Goal: Information Seeking & Learning: Check status

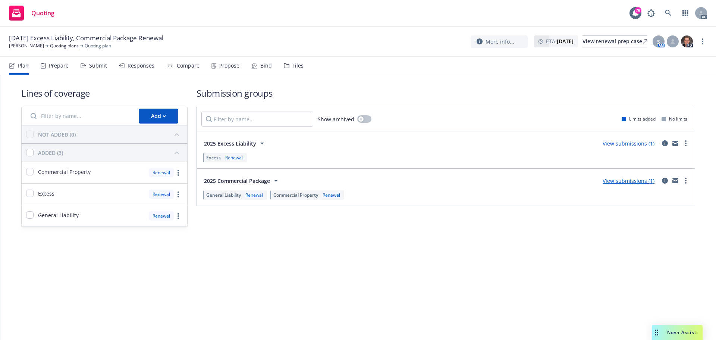
click at [99, 69] on div "Submit" at bounding box center [98, 66] width 18 height 6
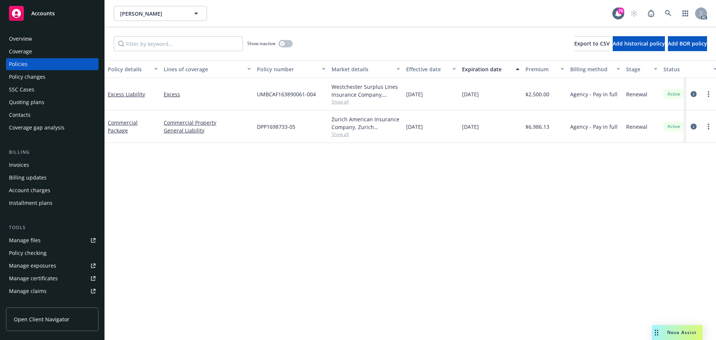
click at [37, 240] on div "Manage files" at bounding box center [25, 240] width 32 height 12
click at [42, 80] on div "Policy changes" at bounding box center [27, 77] width 37 height 12
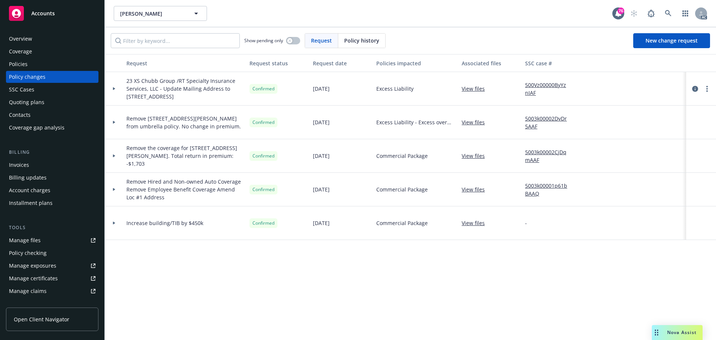
click at [116, 88] on div at bounding box center [114, 88] width 13 height 3
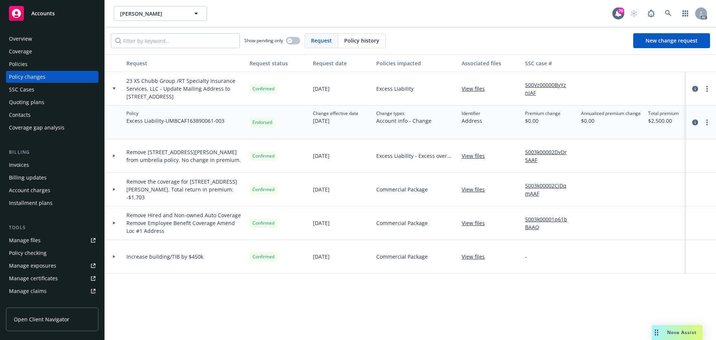
click at [116, 88] on div at bounding box center [114, 88] width 13 height 3
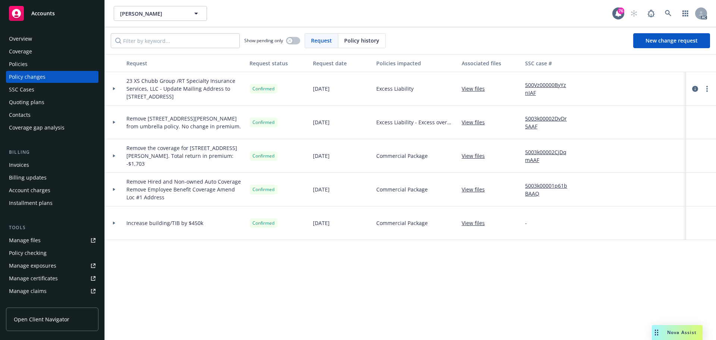
click at [22, 64] on div "Policies" at bounding box center [18, 64] width 19 height 12
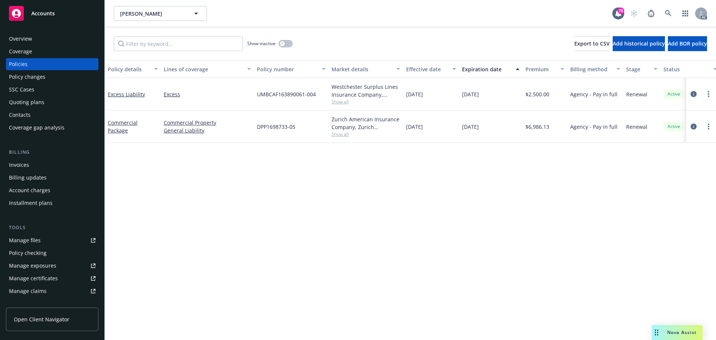
click at [694, 92] on icon "circleInformation" at bounding box center [694, 94] width 6 height 6
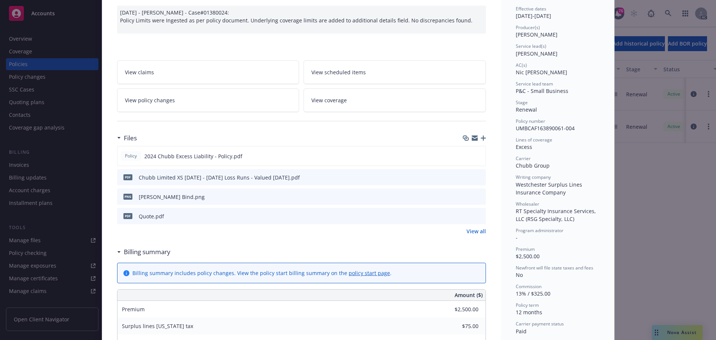
scroll to position [75, 0]
click at [475, 154] on icon "preview file" at bounding box center [478, 155] width 7 height 5
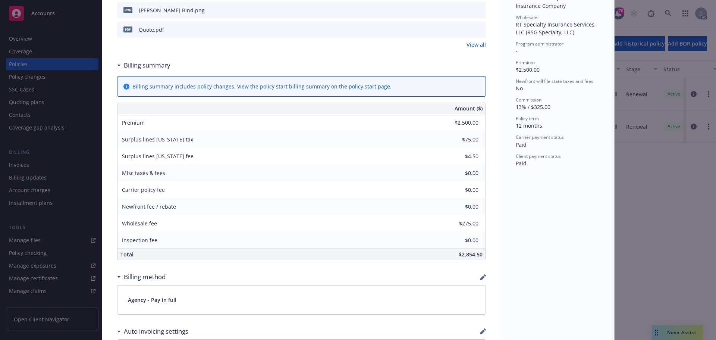
scroll to position [261, 0]
click at [478, 29] on icon "preview file" at bounding box center [479, 28] width 7 height 5
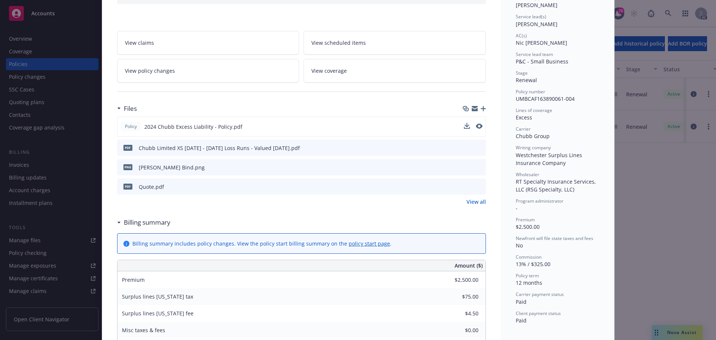
scroll to position [0, 0]
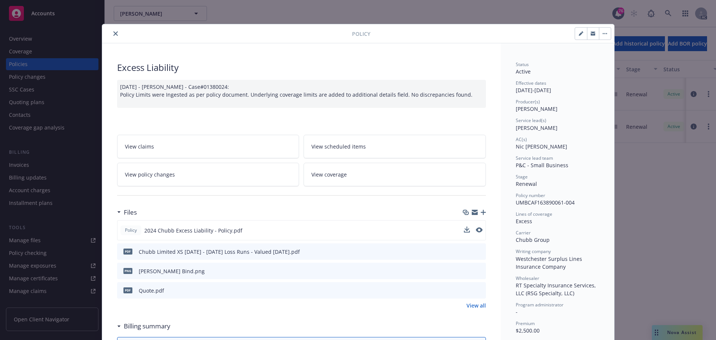
click at [114, 33] on icon "close" at bounding box center [115, 33] width 4 height 4
